Goal: Information Seeking & Learning: Check status

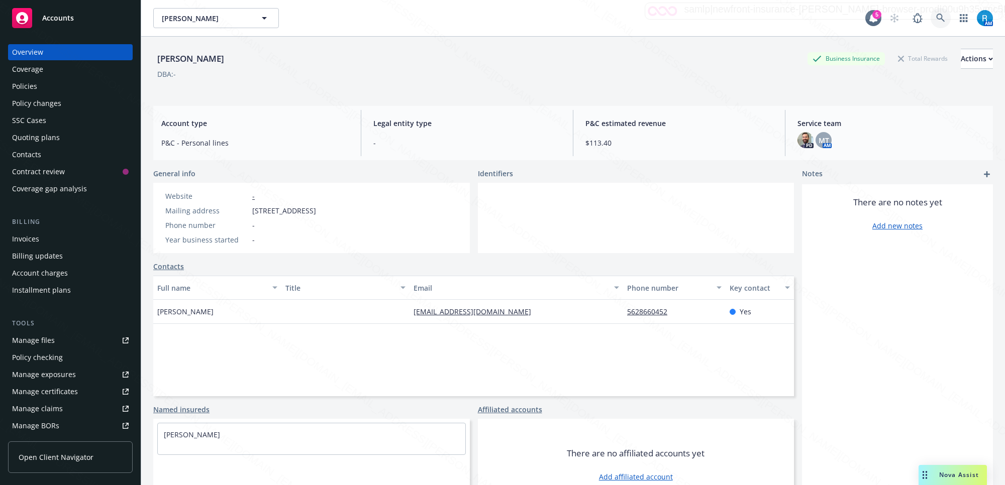
click at [931, 23] on link at bounding box center [941, 18] width 20 height 20
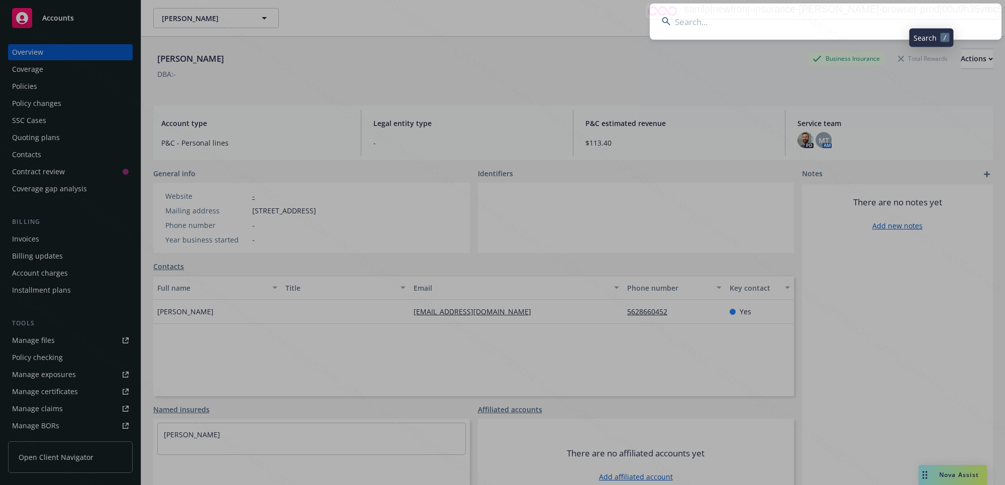
click at [928, 18] on input at bounding box center [826, 22] width 352 height 36
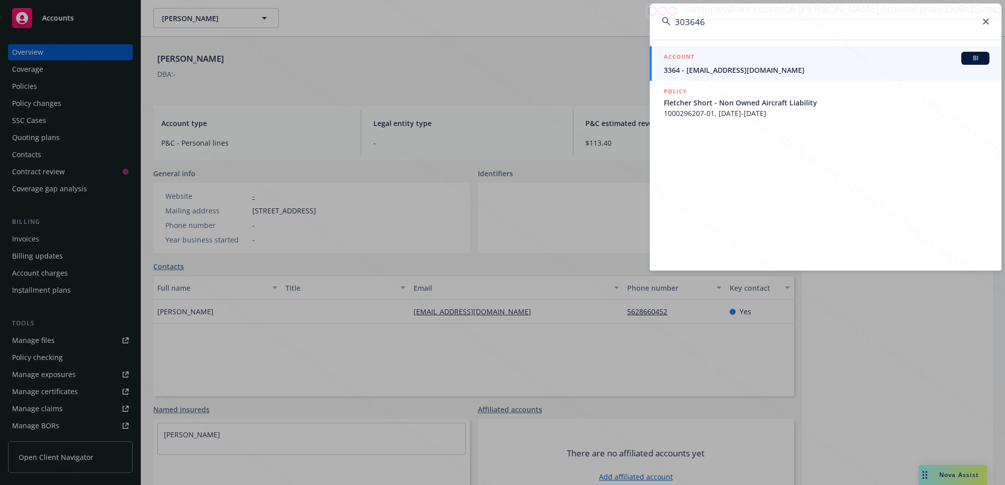
type input "303646"
click at [984, 19] on icon at bounding box center [986, 22] width 6 height 6
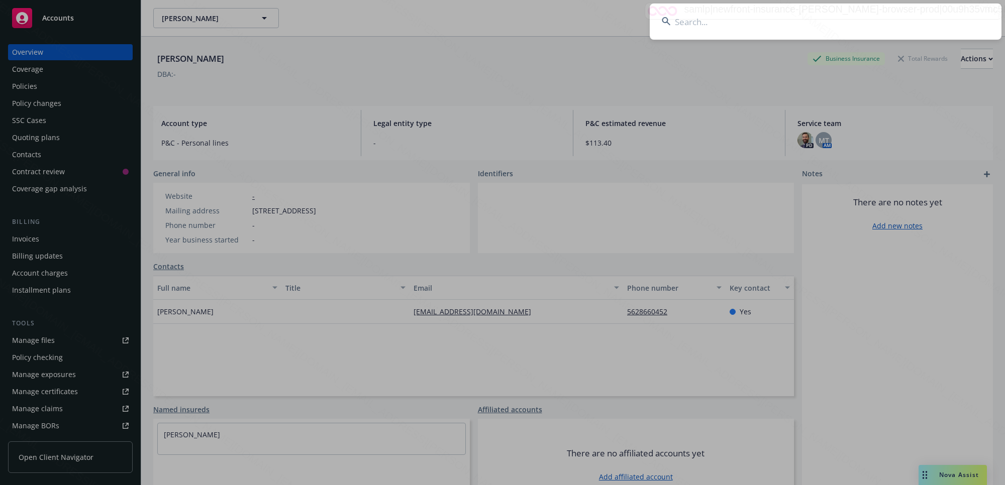
paste input "[PERSON_NAME]"
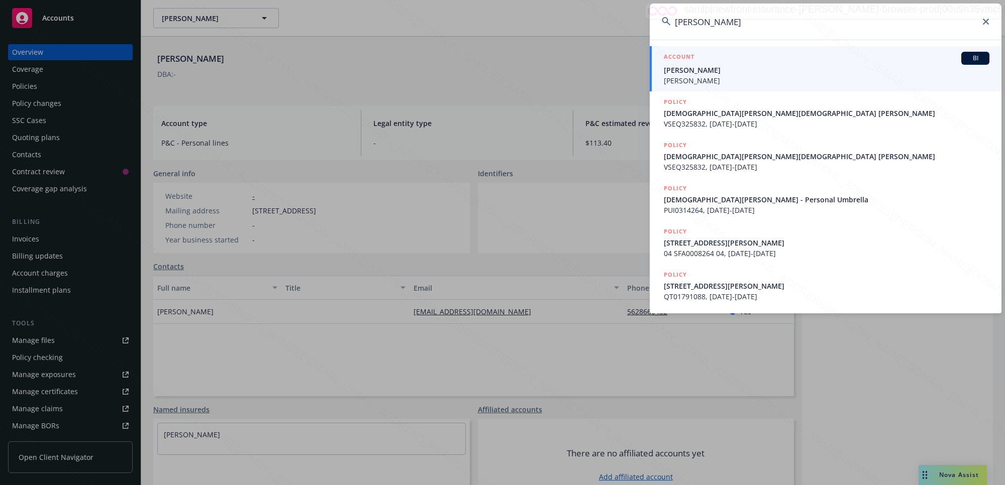
click at [687, 19] on input "[PERSON_NAME]" at bounding box center [826, 22] width 352 height 36
type input "[PERSON_NAME]"
click at [704, 76] on span "[PERSON_NAME]" at bounding box center [827, 80] width 326 height 11
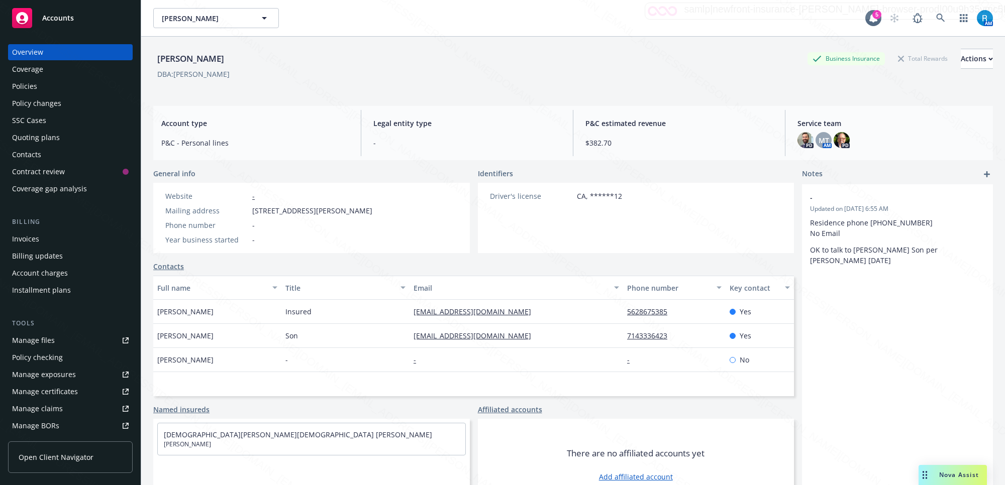
click at [55, 84] on div "Policies" at bounding box center [70, 86] width 117 height 16
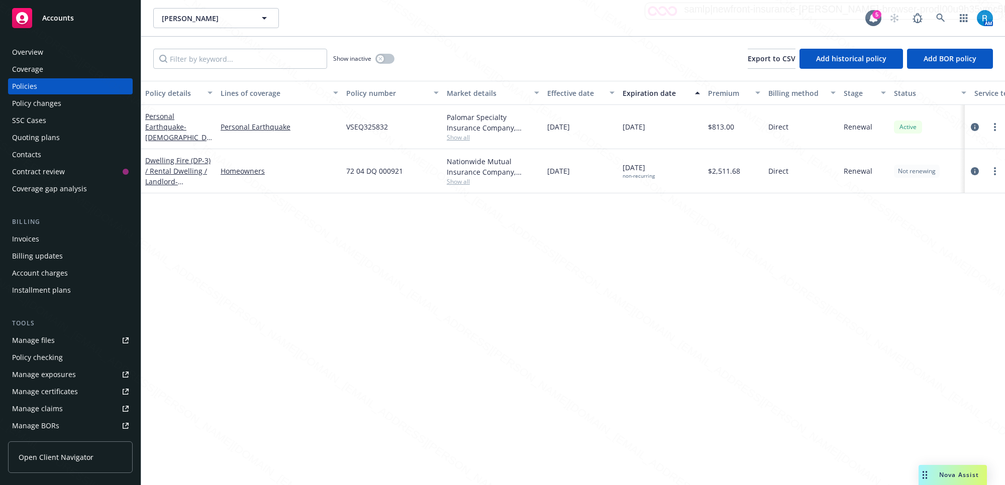
click at [46, 49] on div "Overview" at bounding box center [70, 52] width 117 height 16
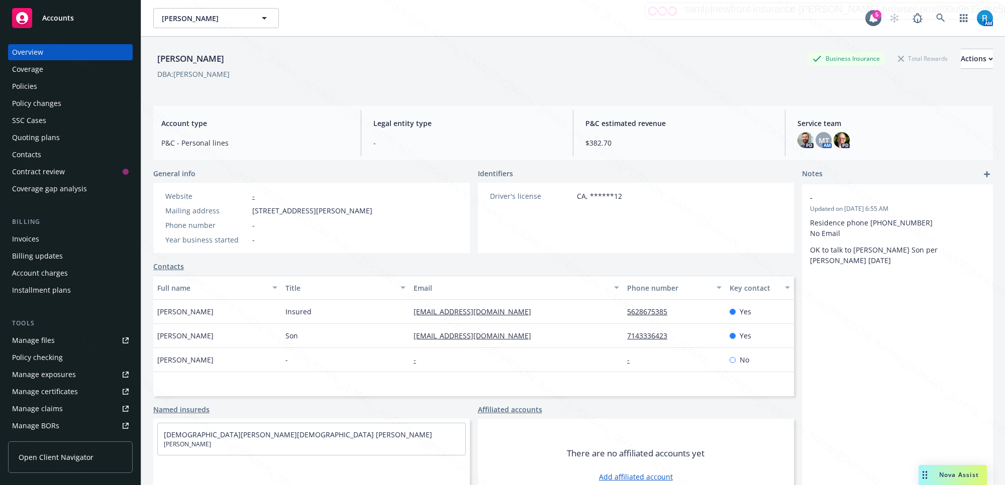
click at [53, 86] on div "Policies" at bounding box center [70, 86] width 117 height 16
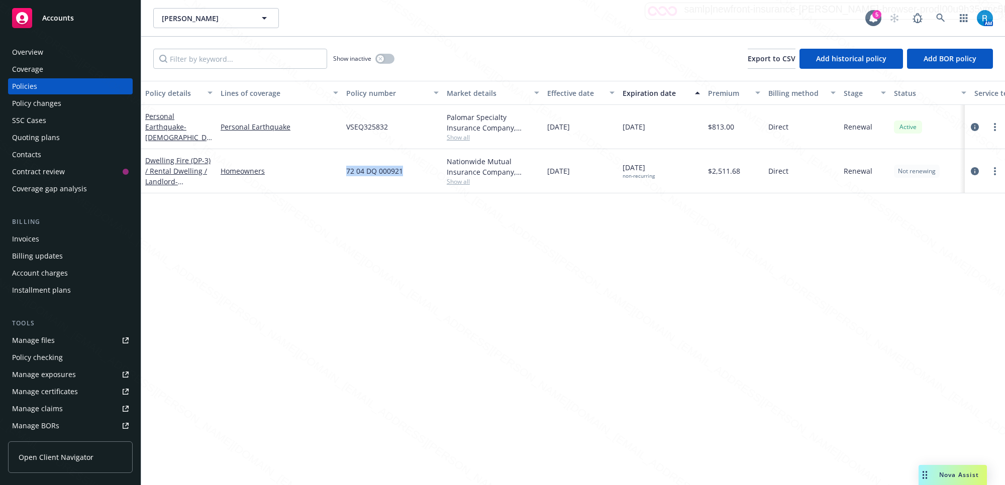
drag, startPoint x: 408, startPoint y: 172, endPoint x: 343, endPoint y: 169, distance: 64.9
click at [343, 169] on div "72 04 DQ 000921" at bounding box center [392, 171] width 101 height 44
copy span "72 04 DQ 000921"
click at [33, 121] on div "SSC Cases" at bounding box center [29, 121] width 34 height 16
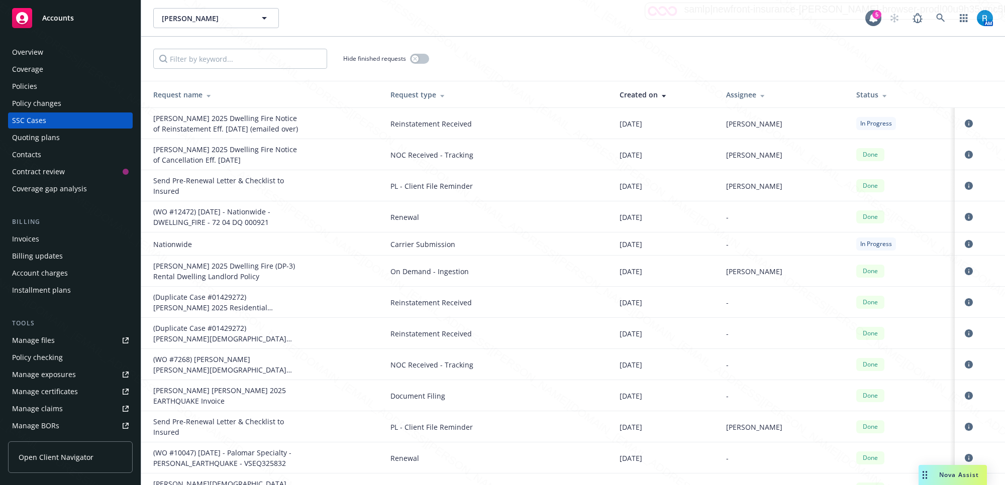
click at [955, 121] on td at bounding box center [980, 123] width 50 height 31
click at [965, 124] on icon "circleInformation" at bounding box center [969, 124] width 8 height 8
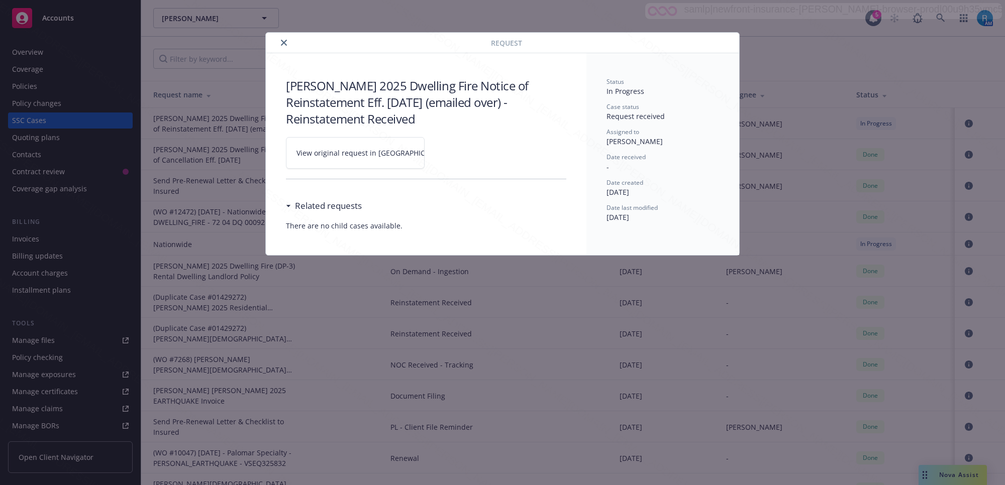
click at [453, 152] on icon at bounding box center [456, 153] width 6 height 6
